Goal: Information Seeking & Learning: Learn about a topic

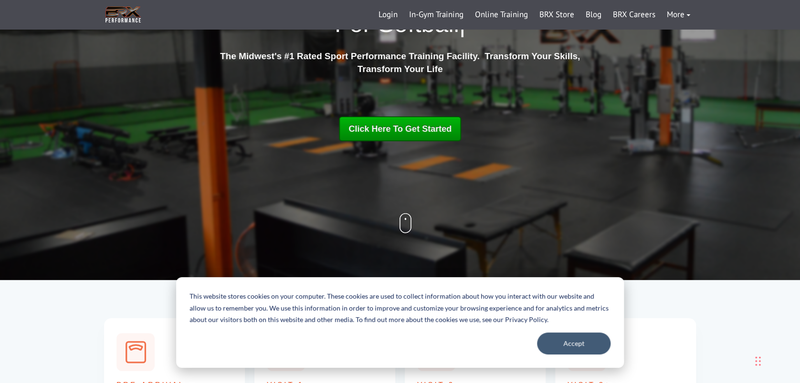
scroll to position [118, 0]
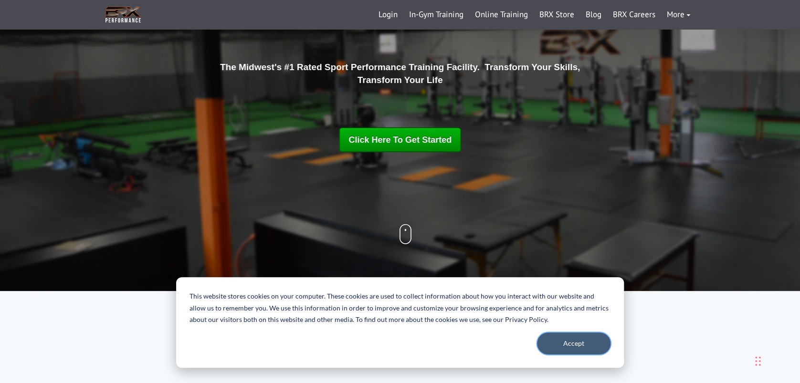
click at [563, 348] on button "Accept" at bounding box center [574, 344] width 74 height 22
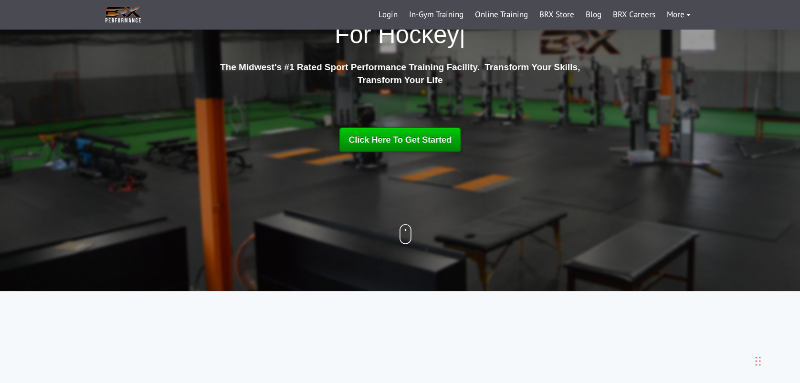
click at [386, 141] on span "Click Here To Get Started" at bounding box center [400, 140] width 103 height 10
click at [436, 11] on link "In-Gym Training" at bounding box center [436, 14] width 66 height 23
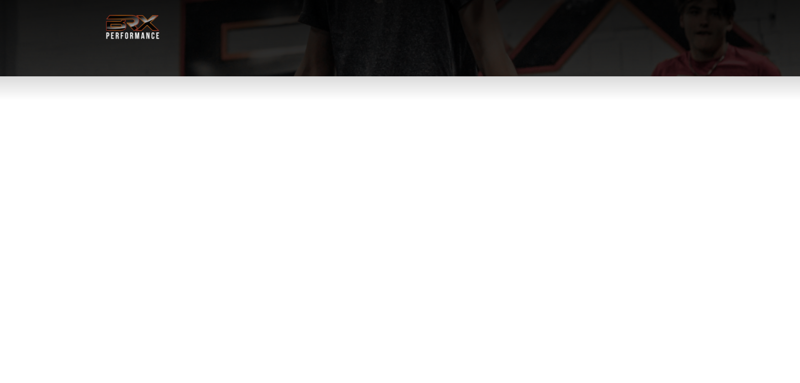
select select "**"
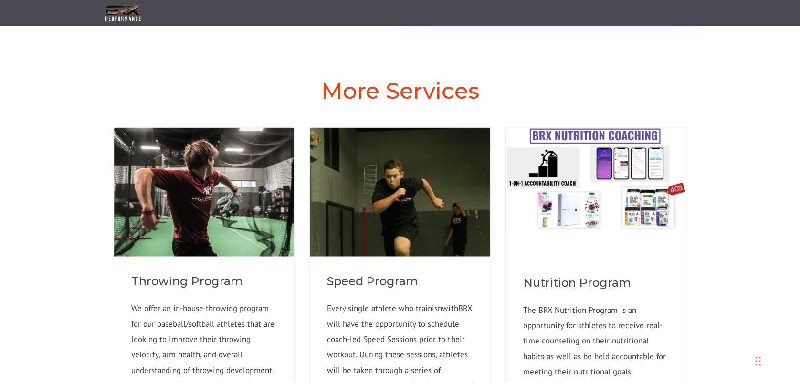
scroll to position [641, 0]
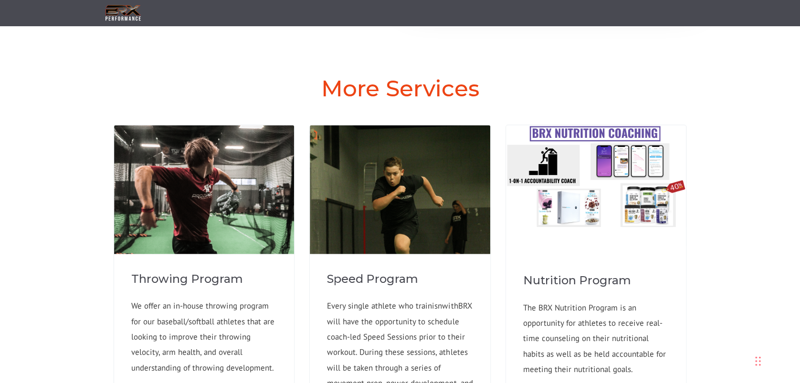
click at [386, 141] on div at bounding box center [400, 189] width 180 height 129
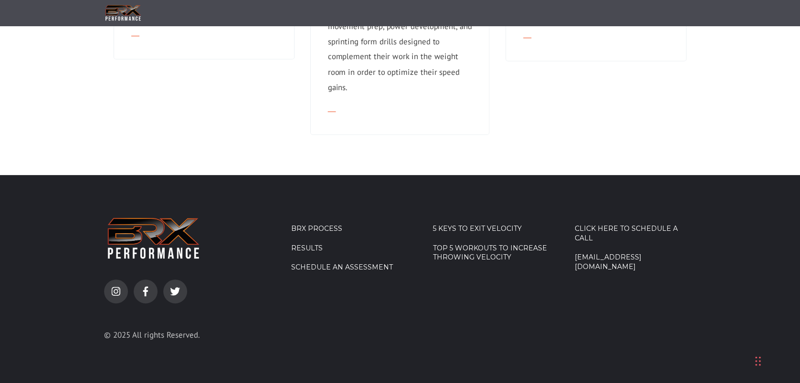
scroll to position [1001, 0]
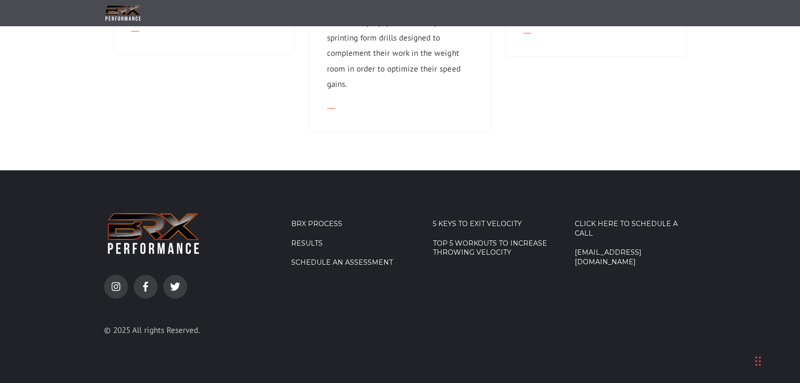
click at [314, 249] on link "Results" at bounding box center [352, 244] width 122 height 10
click at [306, 249] on link "Results" at bounding box center [352, 244] width 122 height 10
click at [312, 229] on link "BRX Process" at bounding box center [352, 225] width 122 height 10
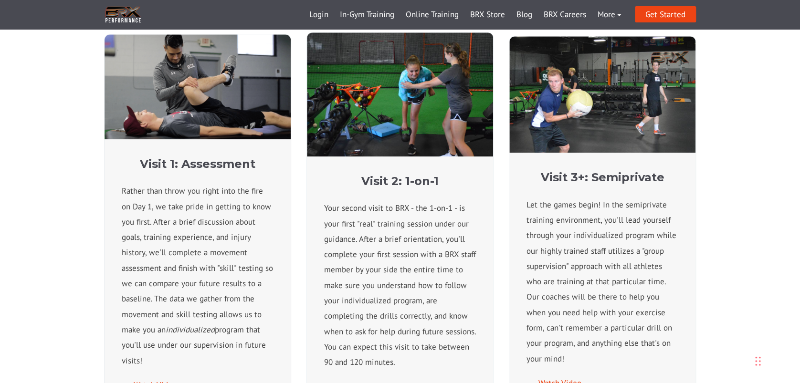
scroll to position [398, 0]
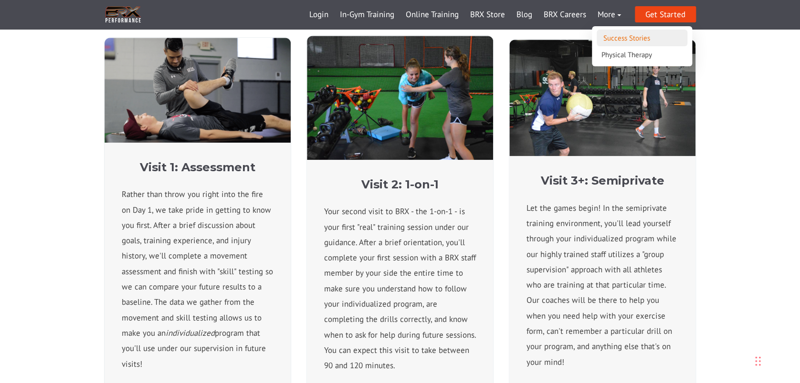
click at [605, 34] on link "Success Stories" at bounding box center [642, 38] width 91 height 17
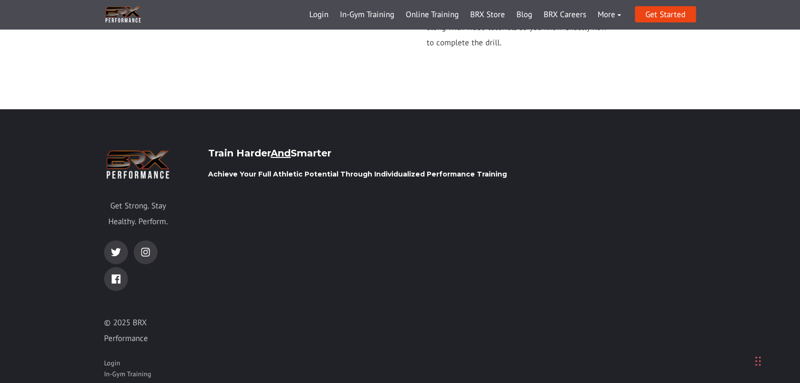
scroll to position [1468, 0]
